Goal: Task Accomplishment & Management: Contribute content

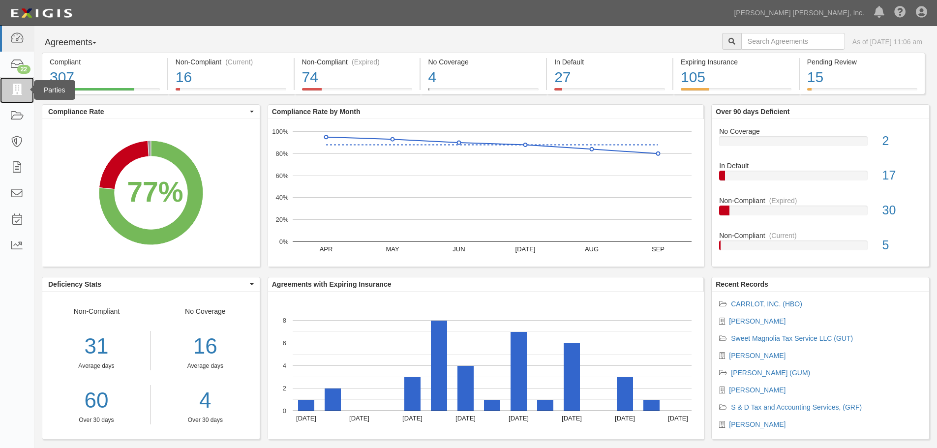
click at [23, 92] on icon at bounding box center [17, 90] width 14 height 11
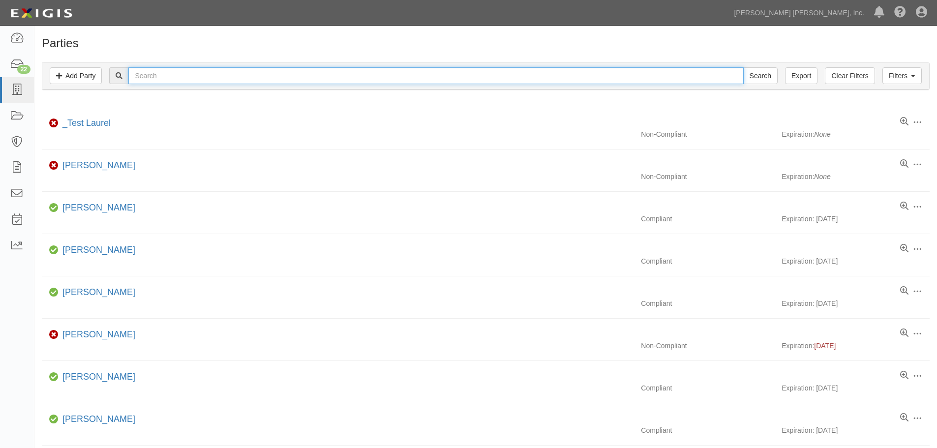
click at [181, 76] on input "text" at bounding box center [435, 75] width 615 height 17
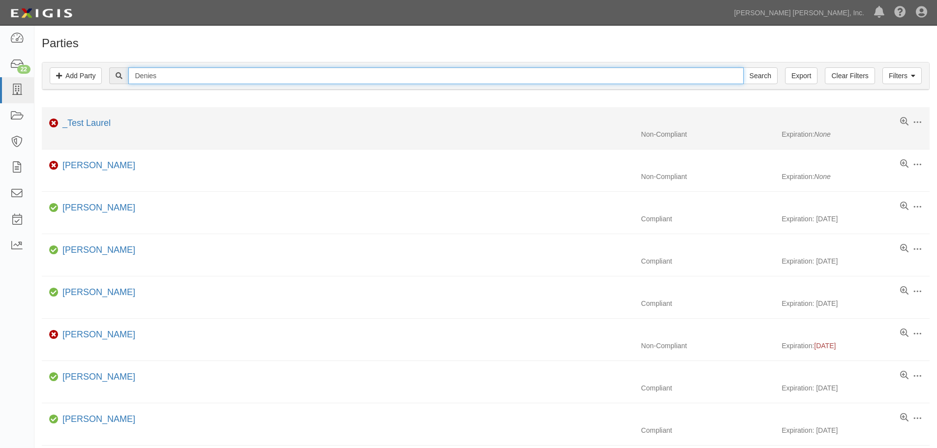
type input "Denies"
click at [743, 67] on input "Search" at bounding box center [760, 75] width 34 height 17
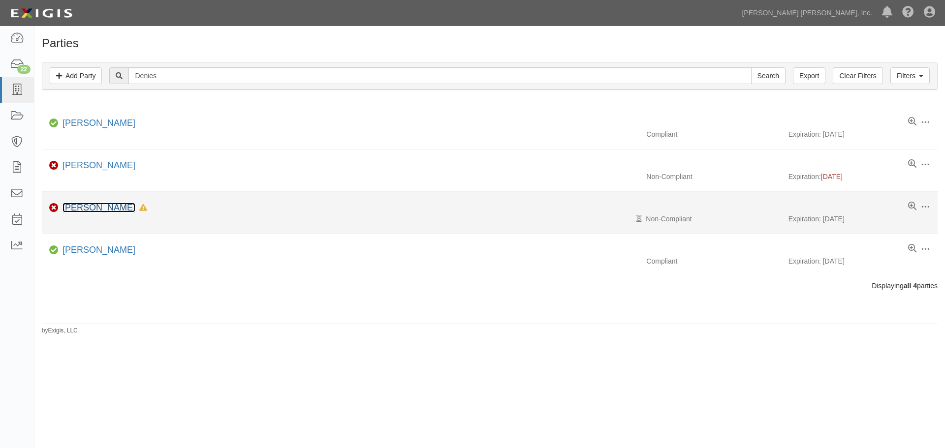
drag, startPoint x: 85, startPoint y: 202, endPoint x: 71, endPoint y: 207, distance: 14.2
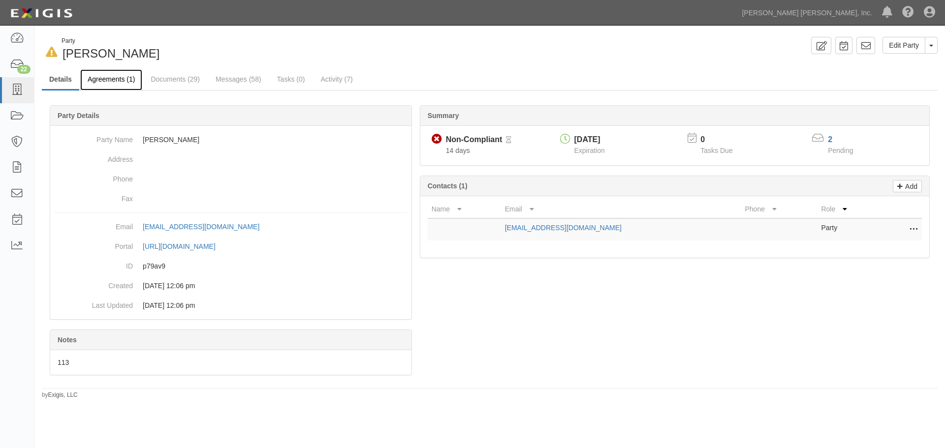
click at [95, 85] on link "Agreements (1)" at bounding box center [111, 79] width 62 height 21
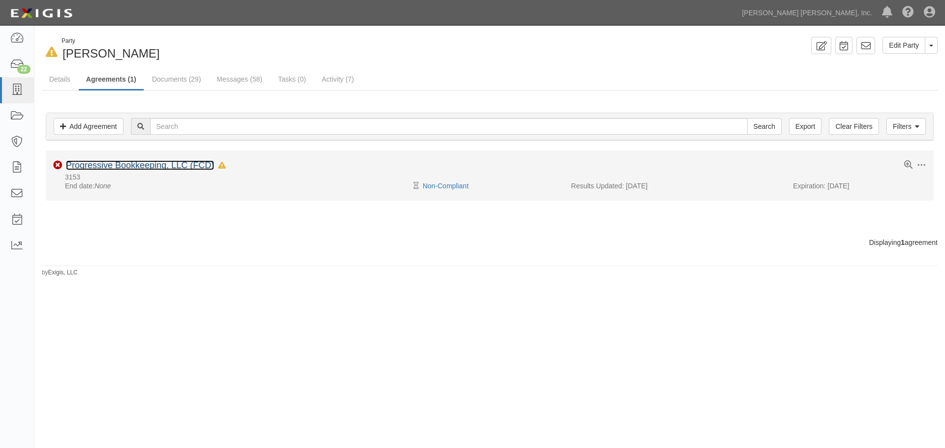
click at [140, 168] on link "Progressive Bookkeeping, LLC (FCD)" at bounding box center [140, 165] width 148 height 10
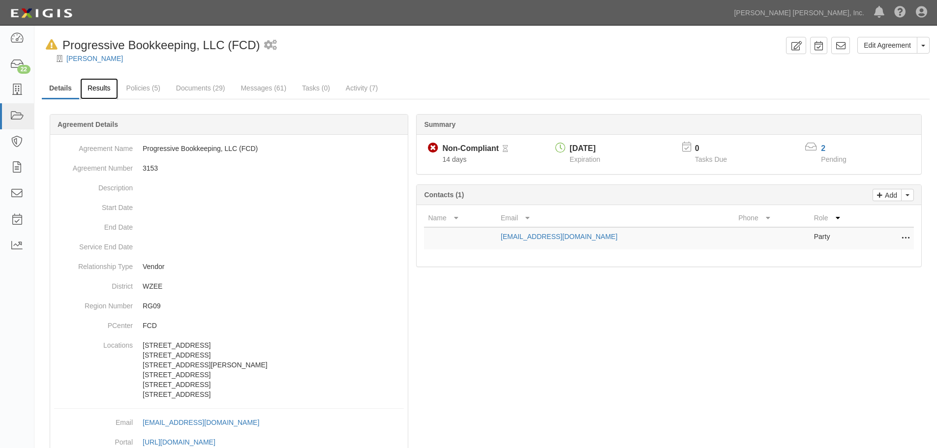
click at [92, 92] on link "Results" at bounding box center [99, 88] width 38 height 21
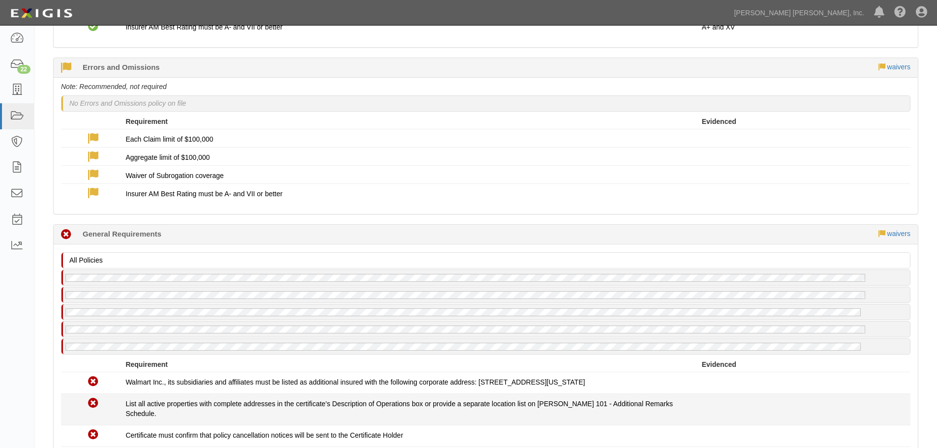
scroll to position [1094, 0]
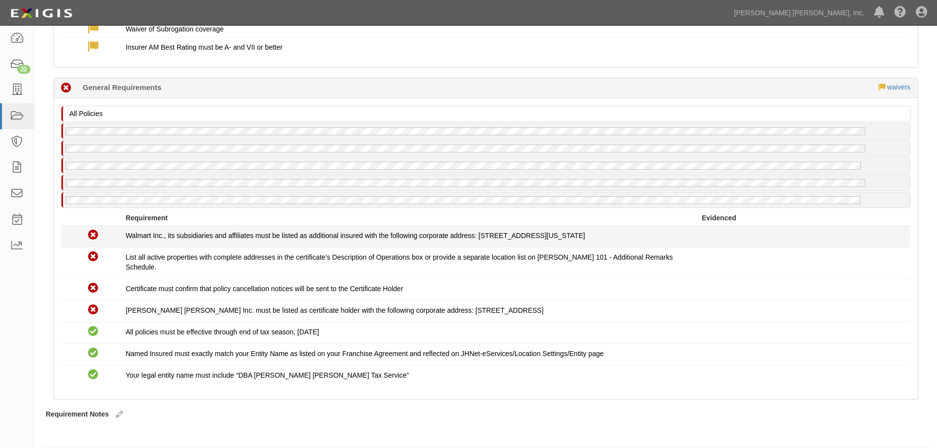
drag, startPoint x: 677, startPoint y: 299, endPoint x: 116, endPoint y: 237, distance: 564.3
click at [115, 238] on div "Non-Compliant Walmart Inc., its subsidiaries and affiliates must be listed as a…" at bounding box center [486, 306] width 850 height 161
click at [116, 226] on li "Non-Compliant Walmart Inc., its subsidiaries and affiliates must be listed as a…" at bounding box center [486, 237] width 850 height 22
drag, startPoint x: 645, startPoint y: 293, endPoint x: 122, endPoint y: 229, distance: 526.9
click at [125, 242] on div "Non-Compliant Walmart Inc., its subsidiaries and affiliates must be listed as a…" at bounding box center [486, 306] width 850 height 161
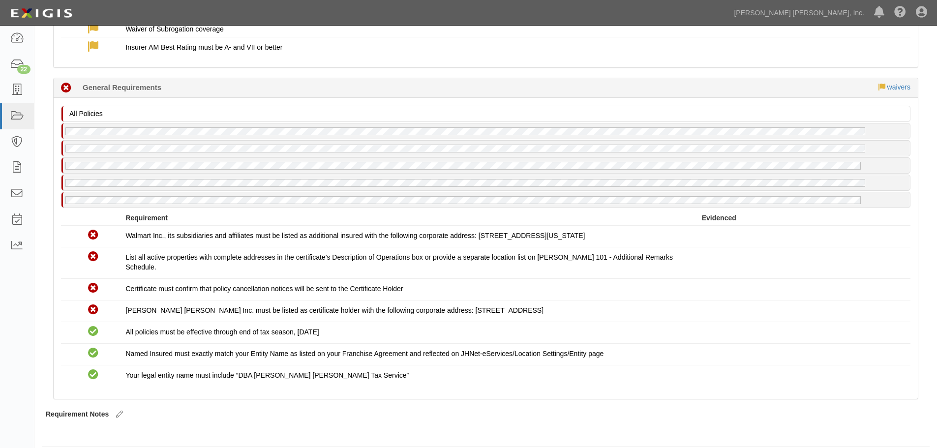
click at [118, 220] on div "Requirement Evidenced" at bounding box center [486, 218] width 864 height 10
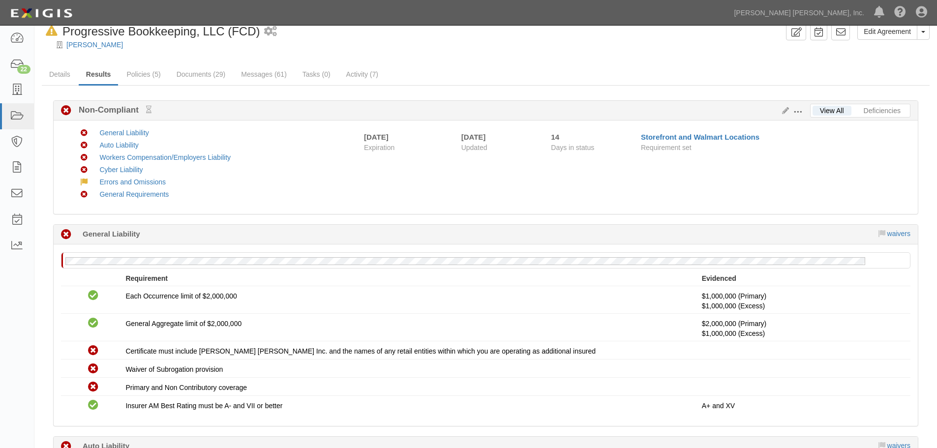
scroll to position [0, 0]
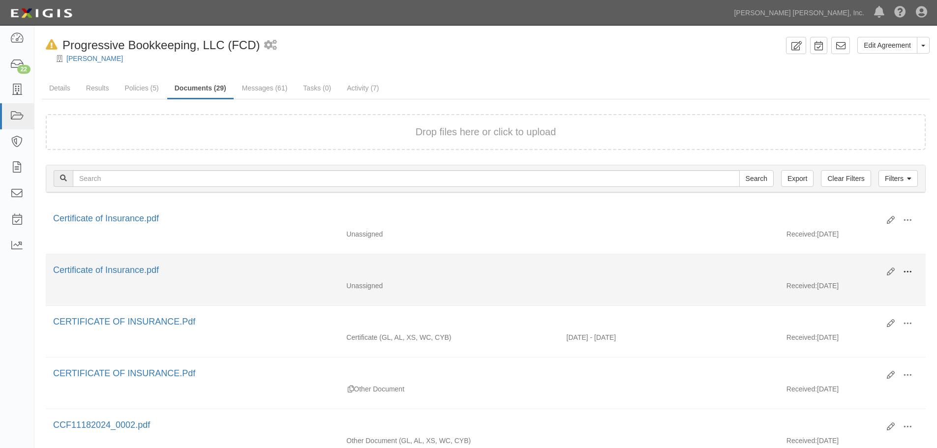
click at [915, 273] on button at bounding box center [908, 272] width 22 height 17
click at [893, 286] on link "View" at bounding box center [860, 286] width 78 height 18
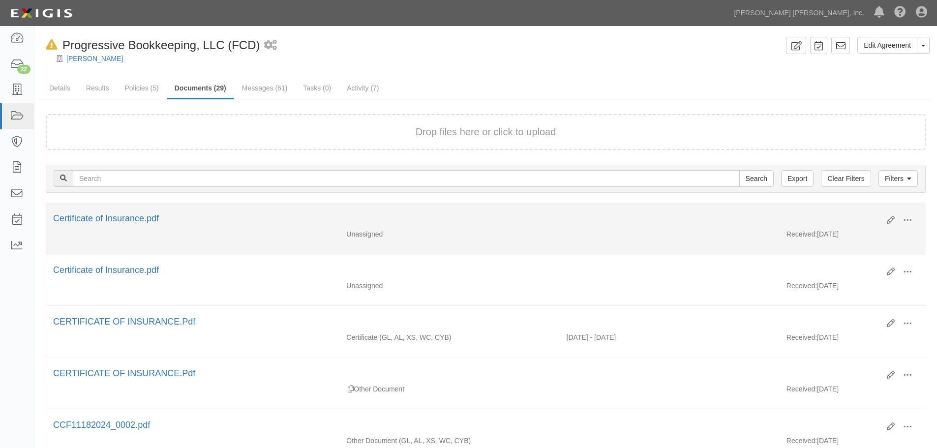
click at [909, 229] on div "Received: [DATE]" at bounding box center [852, 236] width 147 height 15
click at [908, 223] on span at bounding box center [907, 220] width 9 height 9
click at [860, 241] on link "View" at bounding box center [860, 235] width 78 height 18
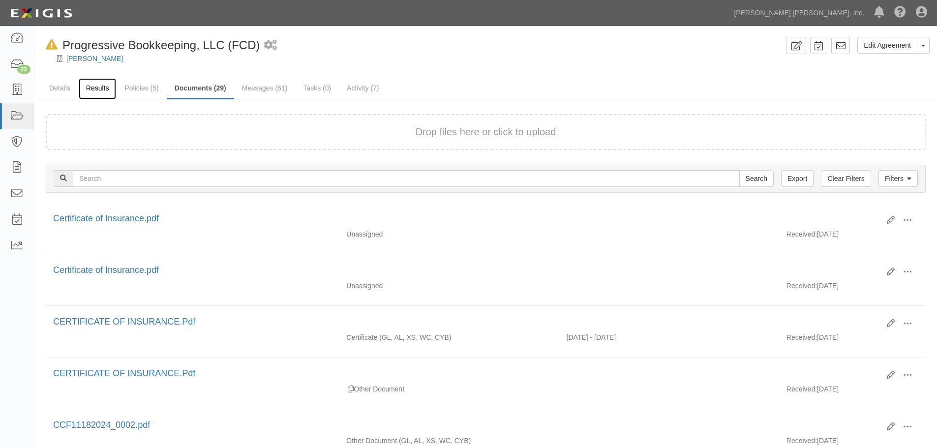
click at [99, 97] on link "Results" at bounding box center [98, 88] width 38 height 21
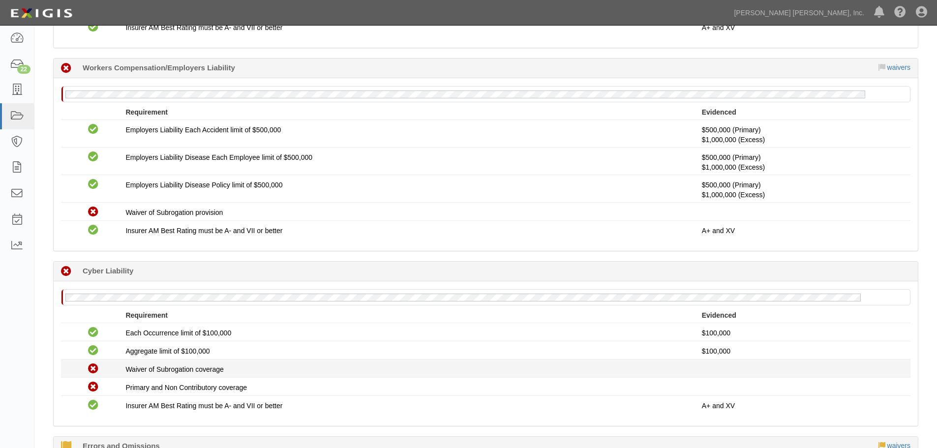
scroll to position [738, 0]
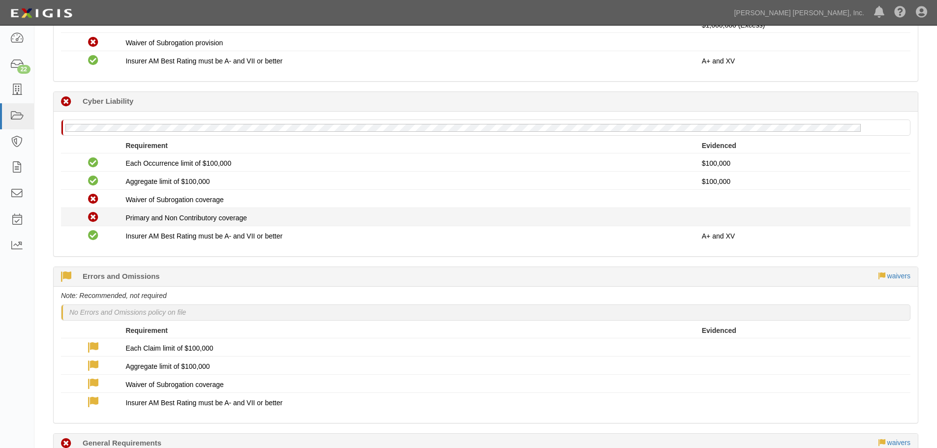
drag, startPoint x: 725, startPoint y: 238, endPoint x: 475, endPoint y: 209, distance: 251.6
click at [475, 209] on li "Non-Compliant Primary and Non Contributory coverage" at bounding box center [486, 217] width 850 height 18
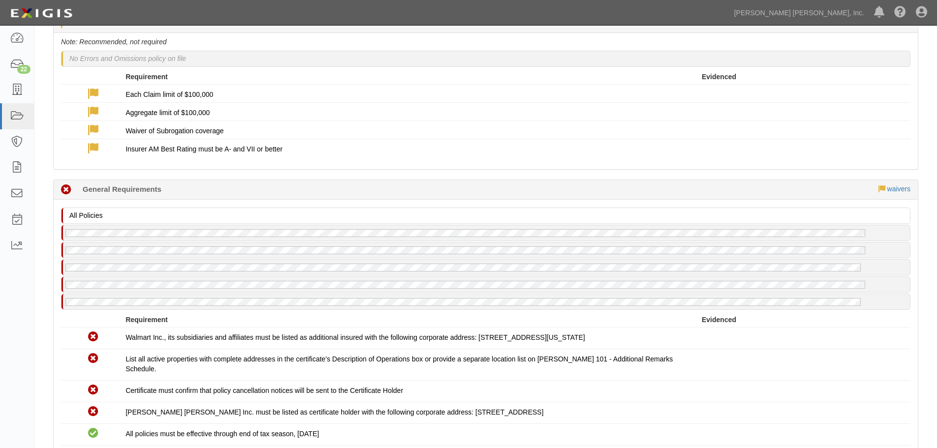
scroll to position [1094, 0]
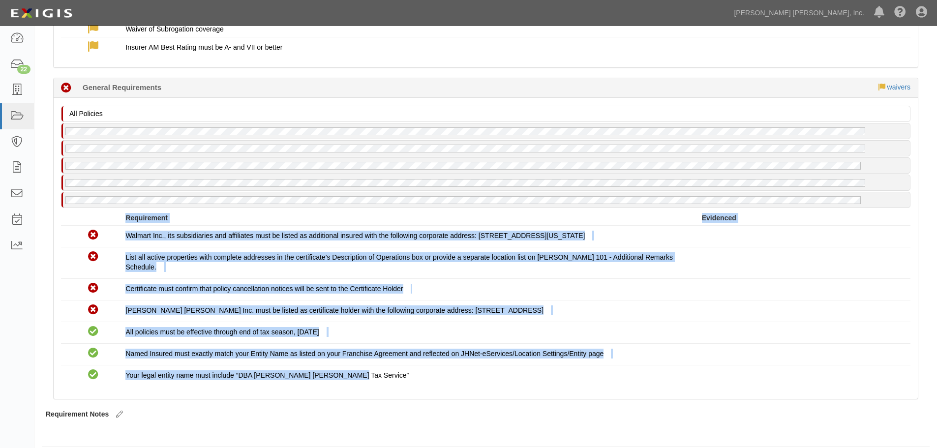
drag, startPoint x: 368, startPoint y: 373, endPoint x: 119, endPoint y: 221, distance: 291.9
click at [119, 221] on ul "Requirement Evidenced No Coverage Walmart Inc., its subsidiaries and affiliates…" at bounding box center [486, 300] width 850 height 174
click at [119, 221] on div "Requirement Evidenced" at bounding box center [486, 218] width 864 height 10
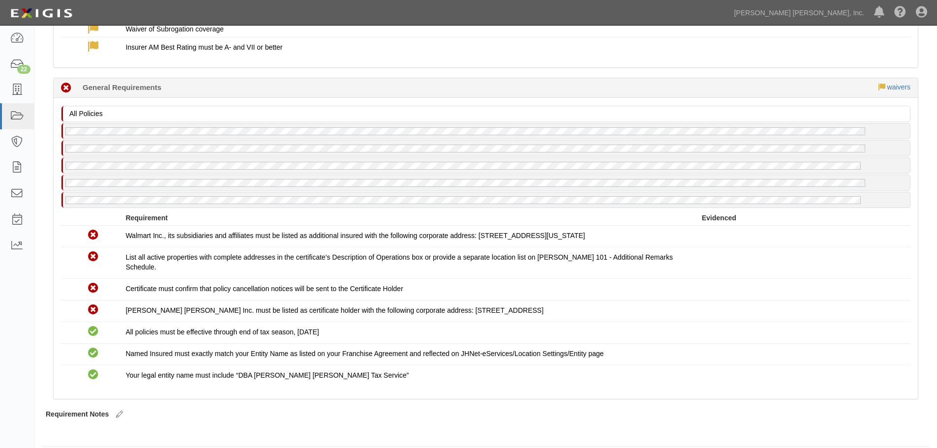
click at [111, 224] on div "Requirement Evidenced" at bounding box center [486, 219] width 850 height 13
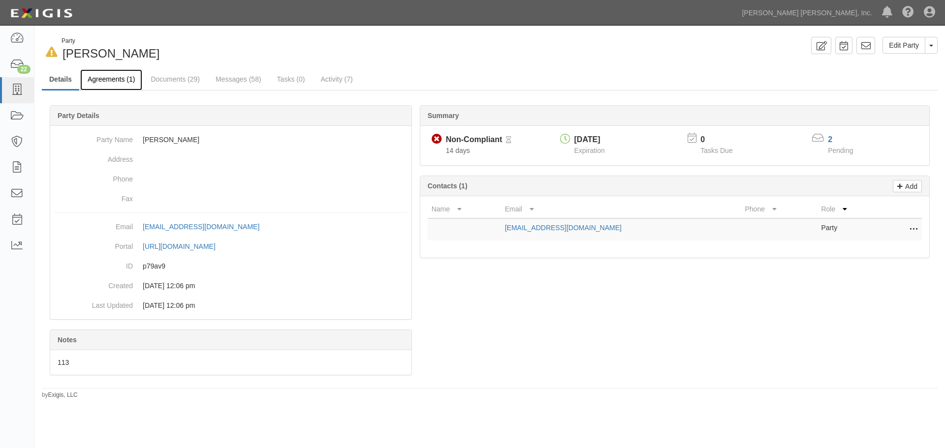
click at [113, 75] on link "Agreements (1)" at bounding box center [111, 79] width 62 height 21
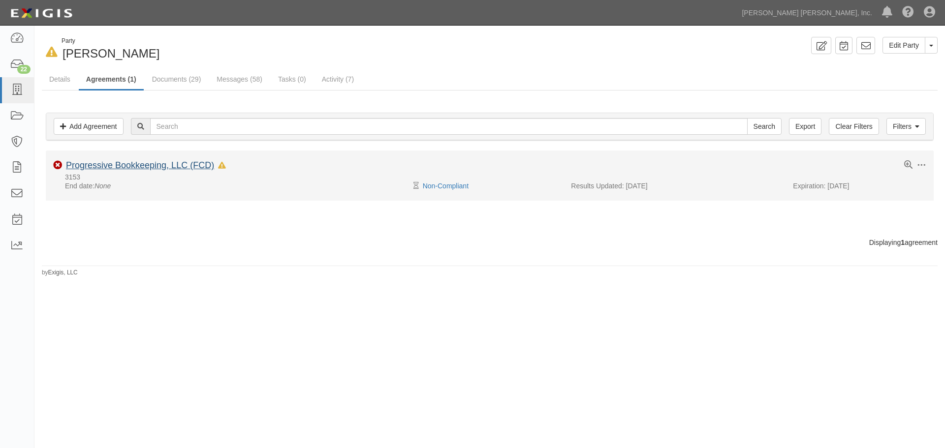
click at [120, 169] on div "Toggle Agreement Dropdown Edit Log activity Add task Send message Archive Delet…" at bounding box center [490, 170] width 888 height 21
click at [120, 169] on link "Progressive Bookkeeping, LLC (FCD)" at bounding box center [140, 165] width 148 height 10
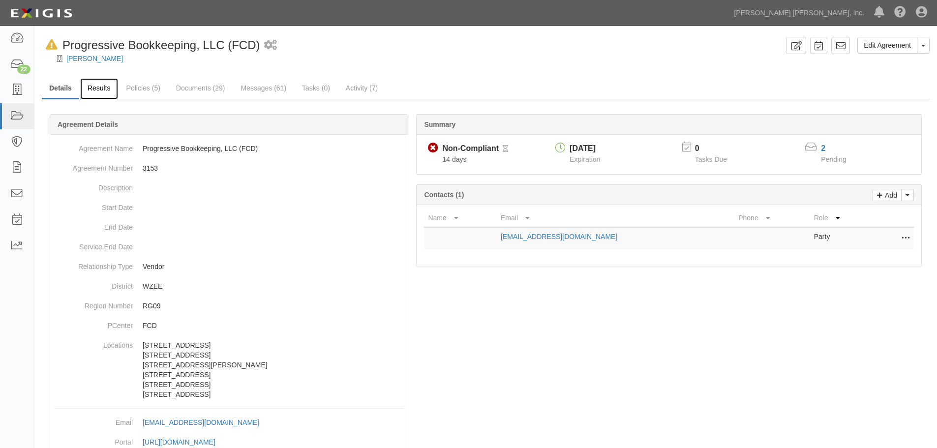
click at [91, 89] on link "Results" at bounding box center [99, 88] width 38 height 21
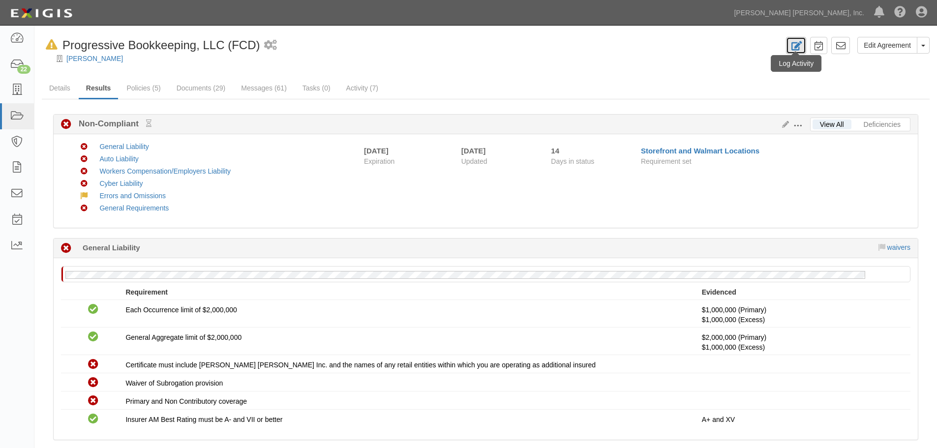
click at [795, 50] on icon at bounding box center [796, 45] width 11 height 9
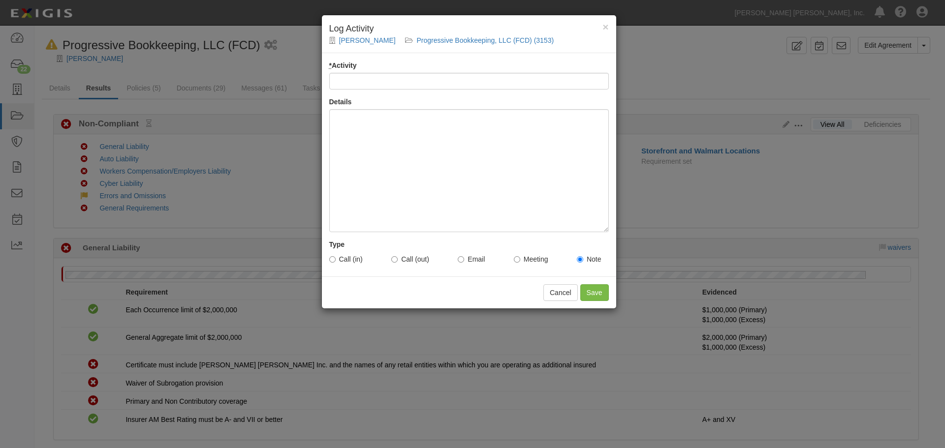
click at [396, 78] on input "* Activity" at bounding box center [468, 81] width 279 height 17
type input "Inbound call"
click at [369, 140] on div at bounding box center [468, 170] width 279 height 123
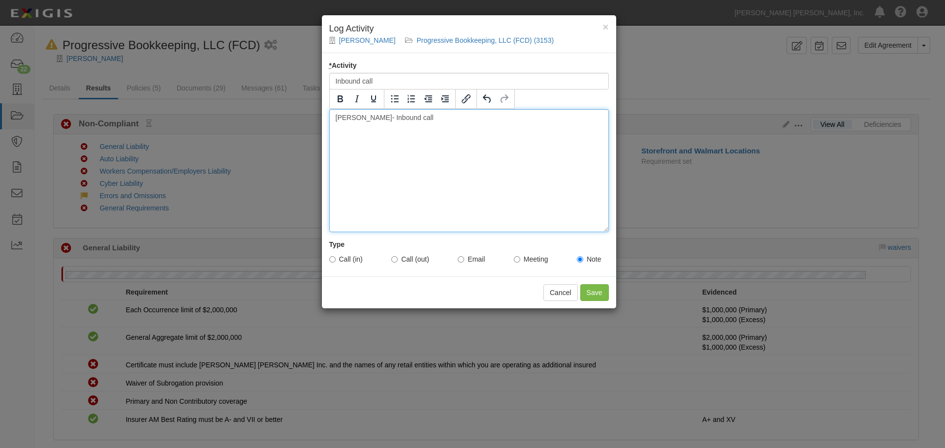
click at [444, 118] on div "Dennis Zastrow- Inbound call" at bounding box center [468, 170] width 279 height 123
click at [453, 135] on div "Dennis Zastrow- Inbound call Dennis called to make sure if we recieved certific…" at bounding box center [468, 170] width 279 height 123
click at [498, 134] on div "Dennis Zastrow- Inbound call Dennis called to make sure if we received certific…" at bounding box center [468, 170] width 279 height 123
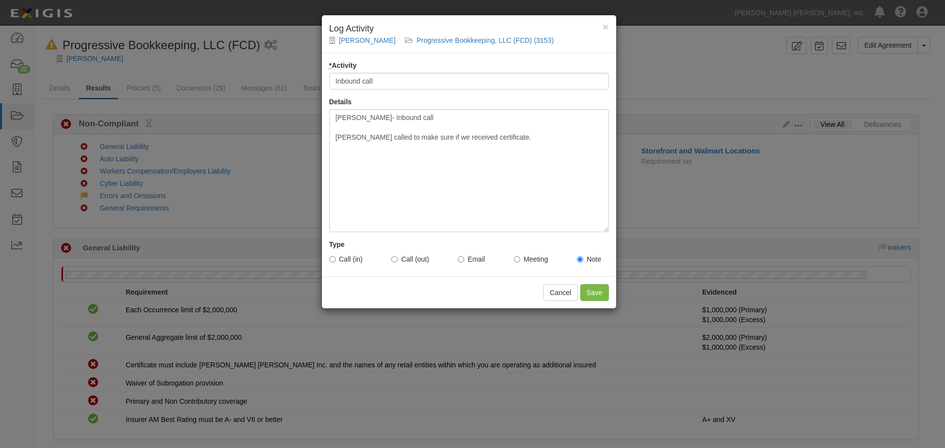
click at [353, 258] on label "Call (in)" at bounding box center [345, 259] width 33 height 10
click at [336, 258] on input "Call (in)" at bounding box center [332, 259] width 6 height 6
radio input "true"
click at [448, 116] on div "Dennis Zastrow- Inbound call Dennis called to make sure if we received certific…" at bounding box center [468, 170] width 279 height 123
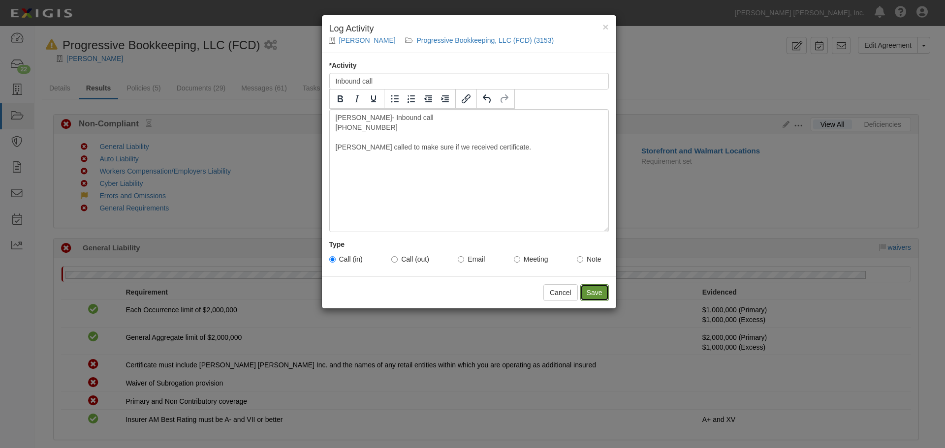
click at [591, 290] on input "Save" at bounding box center [594, 292] width 29 height 17
